Goal: Information Seeking & Learning: Learn about a topic

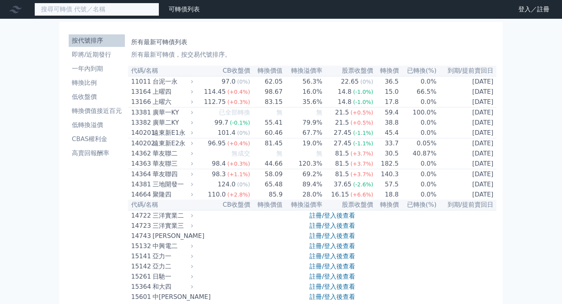
click at [134, 7] on input at bounding box center [96, 9] width 125 height 13
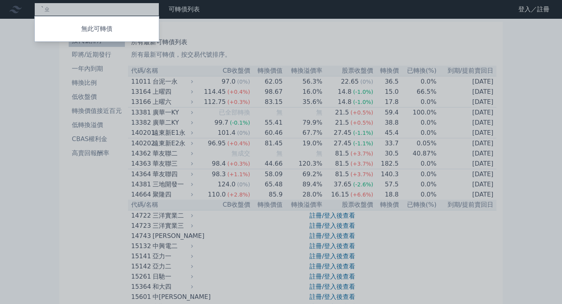
type input "ˋ"
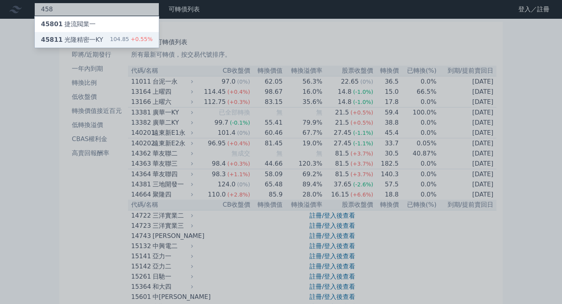
type input "458"
click at [60, 43] on div "45811 光隆精密一KY" at bounding box center [72, 39] width 62 height 9
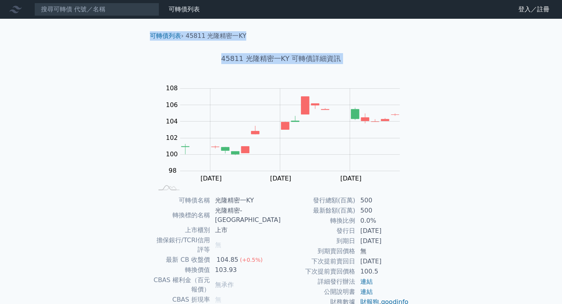
drag, startPoint x: 562, startPoint y: 110, endPoint x: 548, endPoint y: 167, distance: 58.6
click at [548, 167] on div "可轉債列表 財務數據 可轉債列表 財務數據 登入／註冊 登入／註冊 可轉債列表 › 45811 光隆精密一KY 45811 光隆精密一KY 可轉債詳細資訊 Z…" at bounding box center [281, 194] width 562 height 389
click at [548, 169] on div "可轉債列表 財務數據 可轉債列表 財務數據 登入／註冊 登入／註冊 可轉債列表 › 45811 光隆精密一KY 45811 光隆精密一KY 可轉債詳細資訊 Z…" at bounding box center [281, 194] width 562 height 389
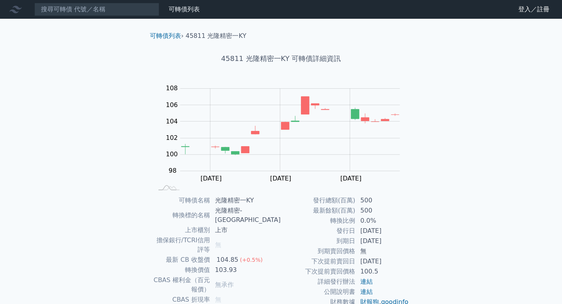
click at [548, 171] on div "可轉債列表 財務數據 可轉債列表 財務數據 登入／註冊 登入／註冊 可轉債列表 › 45811 光隆精密一KY 45811 光隆精密一KY 可轉債詳細資訊 Z…" at bounding box center [281, 194] width 562 height 389
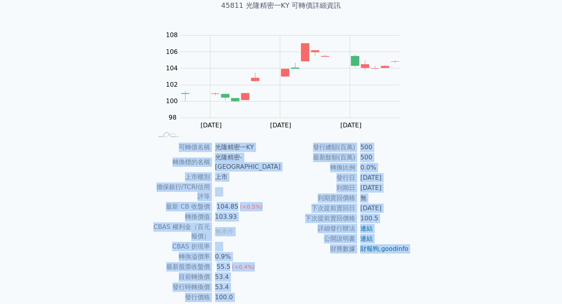
drag, startPoint x: 542, startPoint y: 165, endPoint x: 522, endPoint y: 303, distance: 139.6
click at [522, 303] on div "可轉債列表 財務數據 可轉債列表 財務數據 登入／註冊 登入／註冊 可轉債列表 › 45811 光隆精密一KY 45811 光隆精密一KY 可轉債詳細資訊 Z…" at bounding box center [281, 141] width 562 height 389
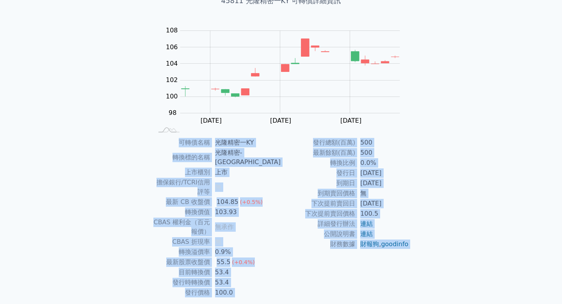
click at [487, 218] on div "可轉債列表 財務數據 可轉債列表 財務數據 登入／註冊 登入／註冊 可轉債列表 › 45811 光隆精密一KY 45811 光隆精密一KY 可轉債詳細資訊 Z…" at bounding box center [281, 136] width 562 height 389
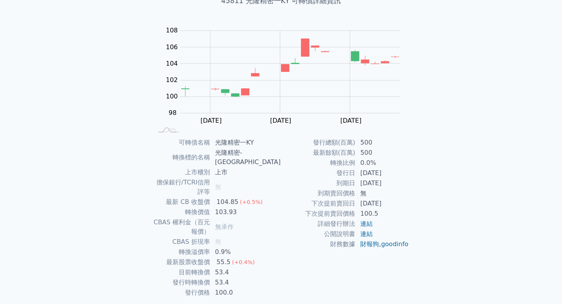
click at [423, 115] on div "可轉債列表 › 45811 光隆精密一KY 45811 光隆精密一KY 可轉債詳細資訊 Zoom Out 100 94 96 98 100 102 104 1…" at bounding box center [281, 146] width 300 height 371
